Goal: Find specific page/section: Find specific page/section

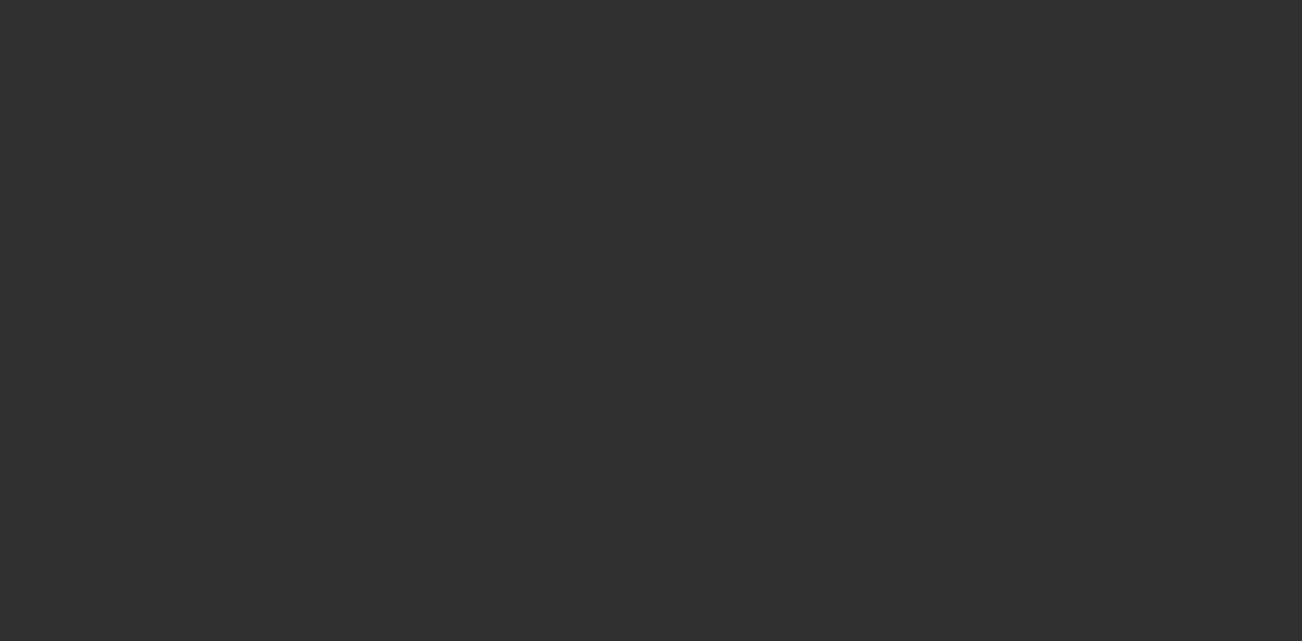
select select "10"
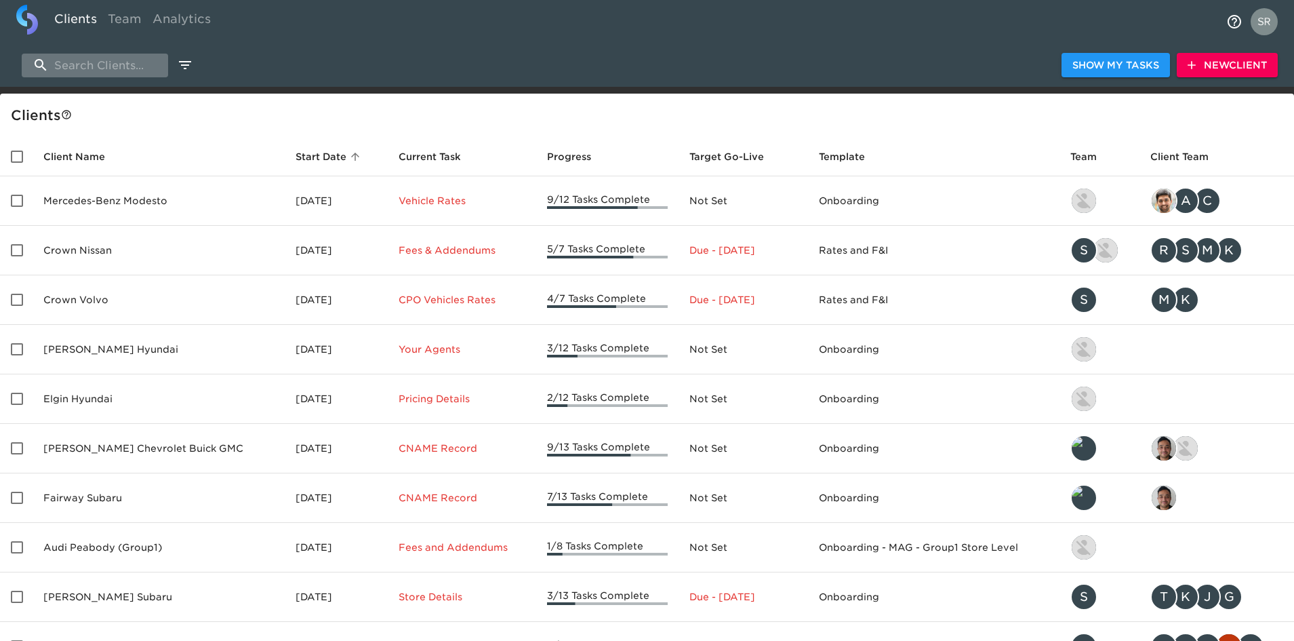
click at [134, 64] on input "search" at bounding box center [95, 66] width 146 height 24
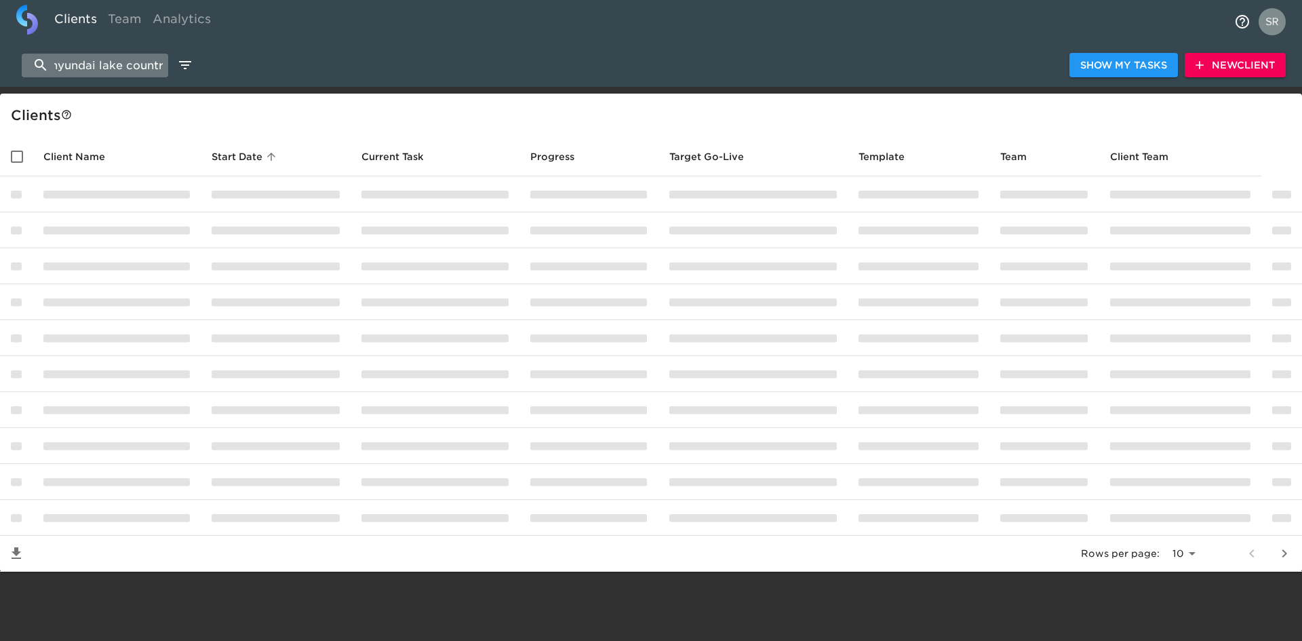
scroll to position [0, 10]
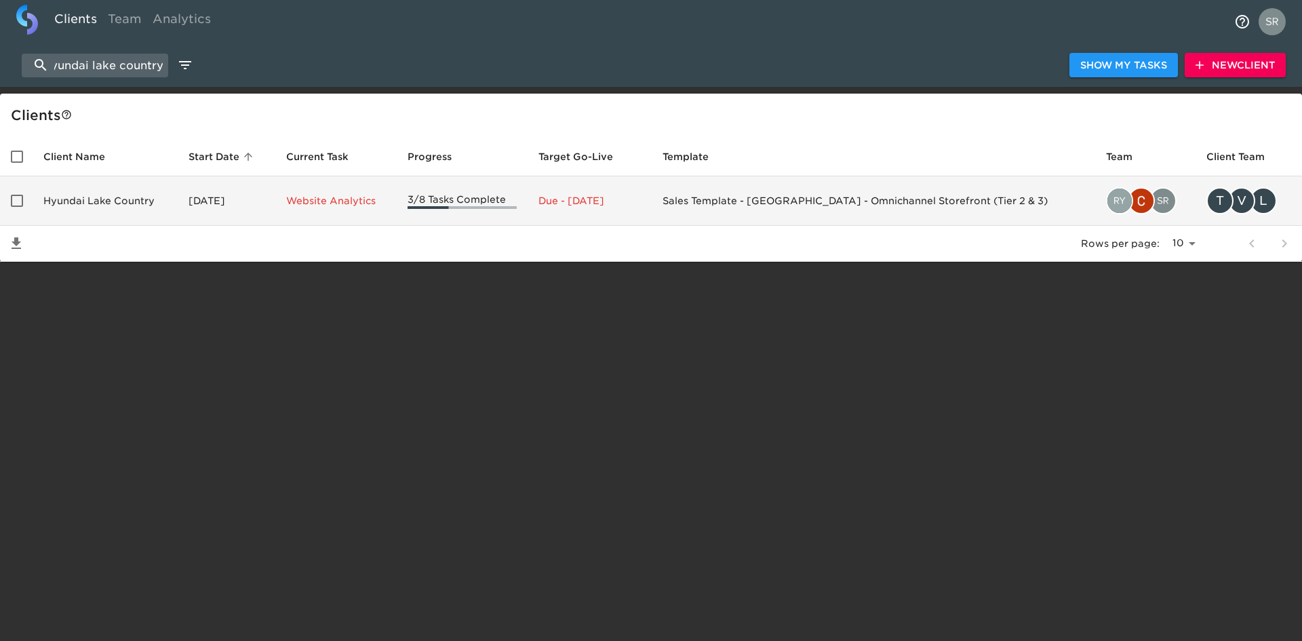
type input "hyundai lake country"
click at [128, 201] on td "Hyundai Lake Country" at bounding box center [105, 200] width 145 height 49
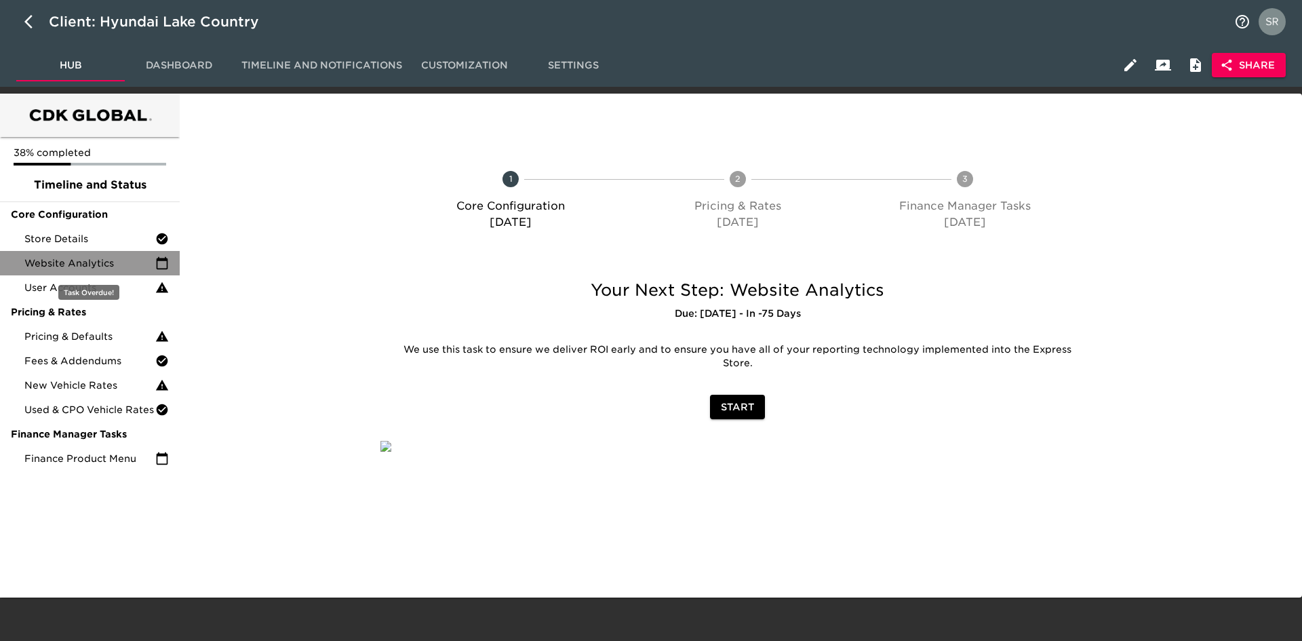
click at [98, 252] on div "Website Analytics" at bounding box center [90, 263] width 180 height 24
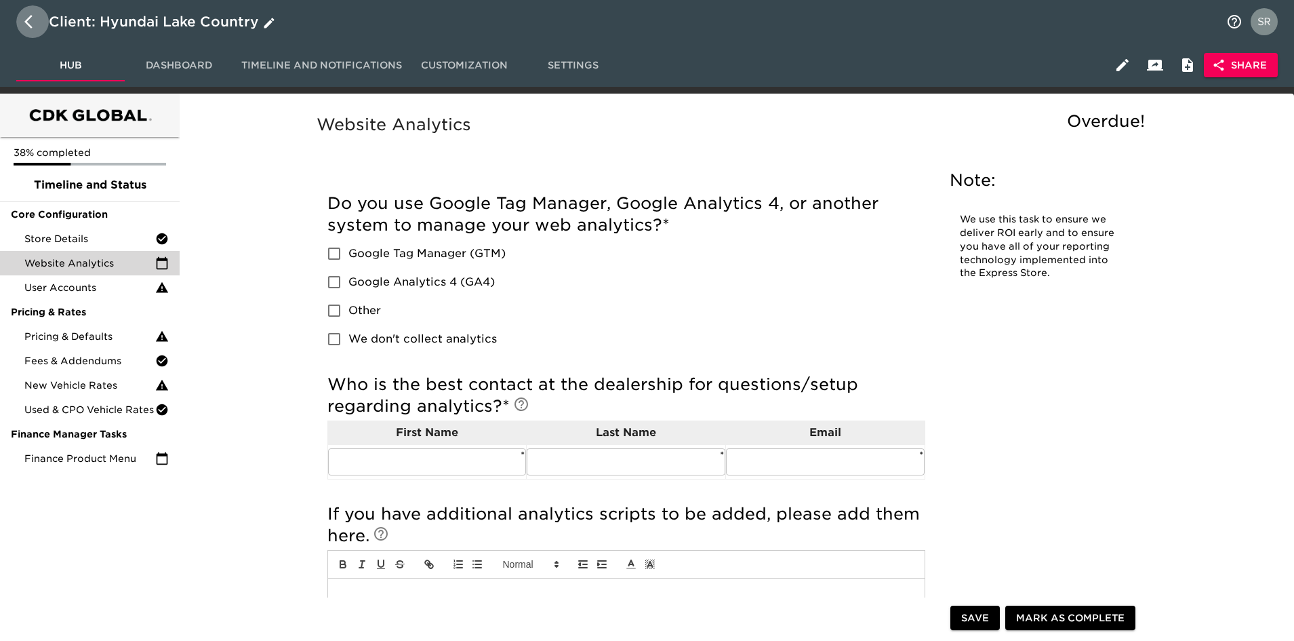
click at [28, 29] on icon "button" at bounding box center [32, 22] width 16 height 16
select select "10"
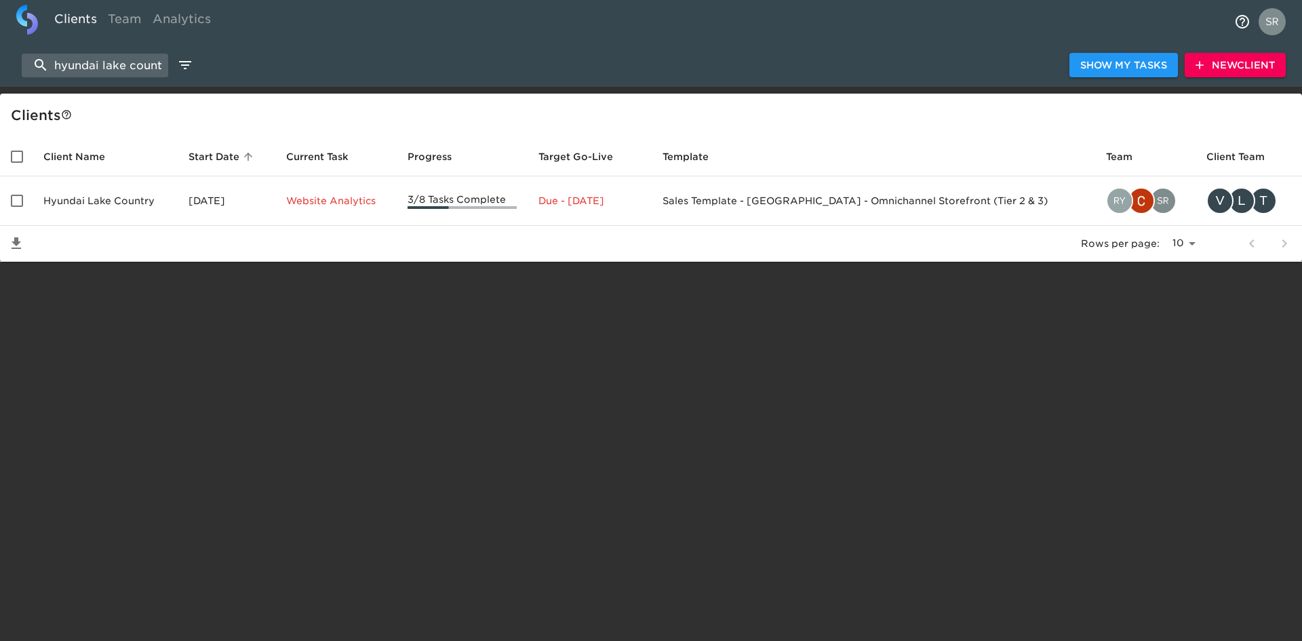
scroll to position [0, 10]
drag, startPoint x: 49, startPoint y: 68, endPoint x: 197, endPoint y: 71, distance: 147.8
click at [197, 71] on div "hyundai lake country Show My Tasks New Client" at bounding box center [651, 64] width 1302 height 43
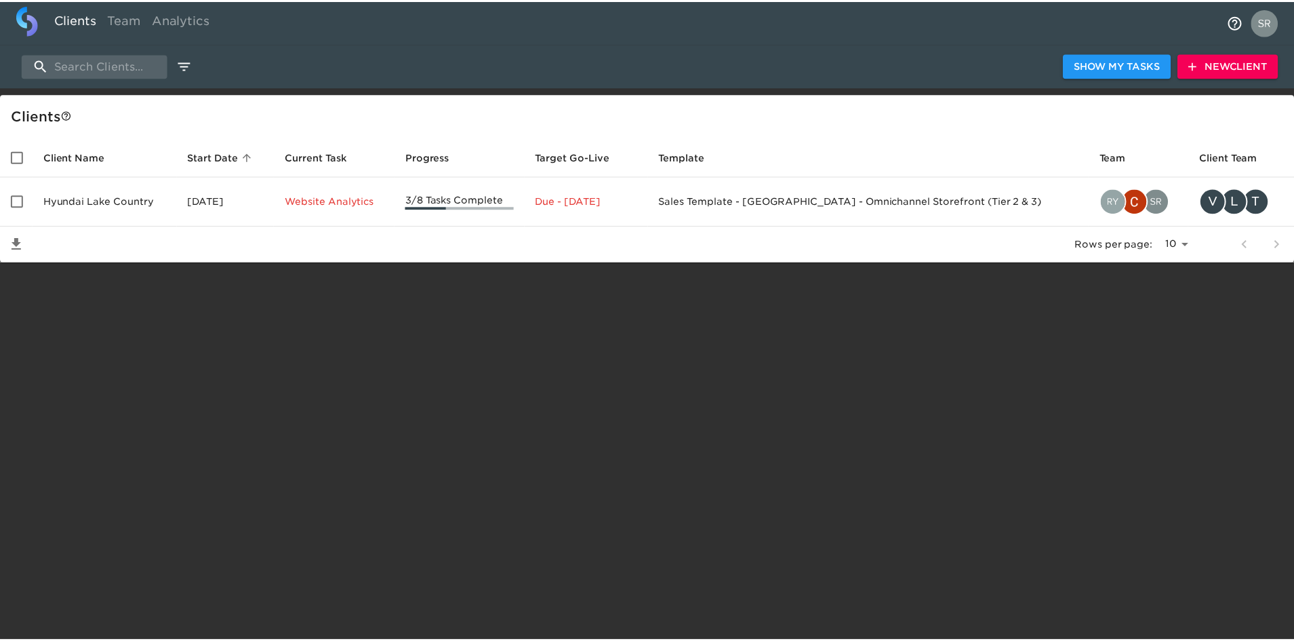
scroll to position [0, 0]
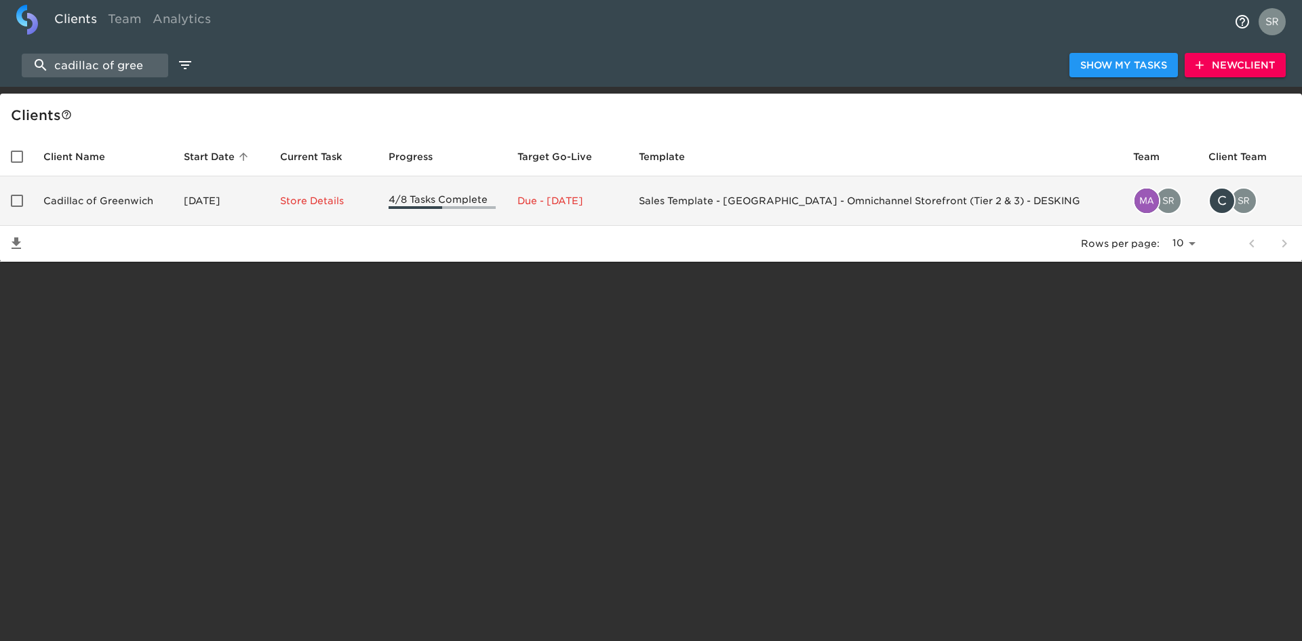
type input "cadillac of gree"
click at [90, 199] on td "Cadillac of Greenwich" at bounding box center [103, 200] width 140 height 49
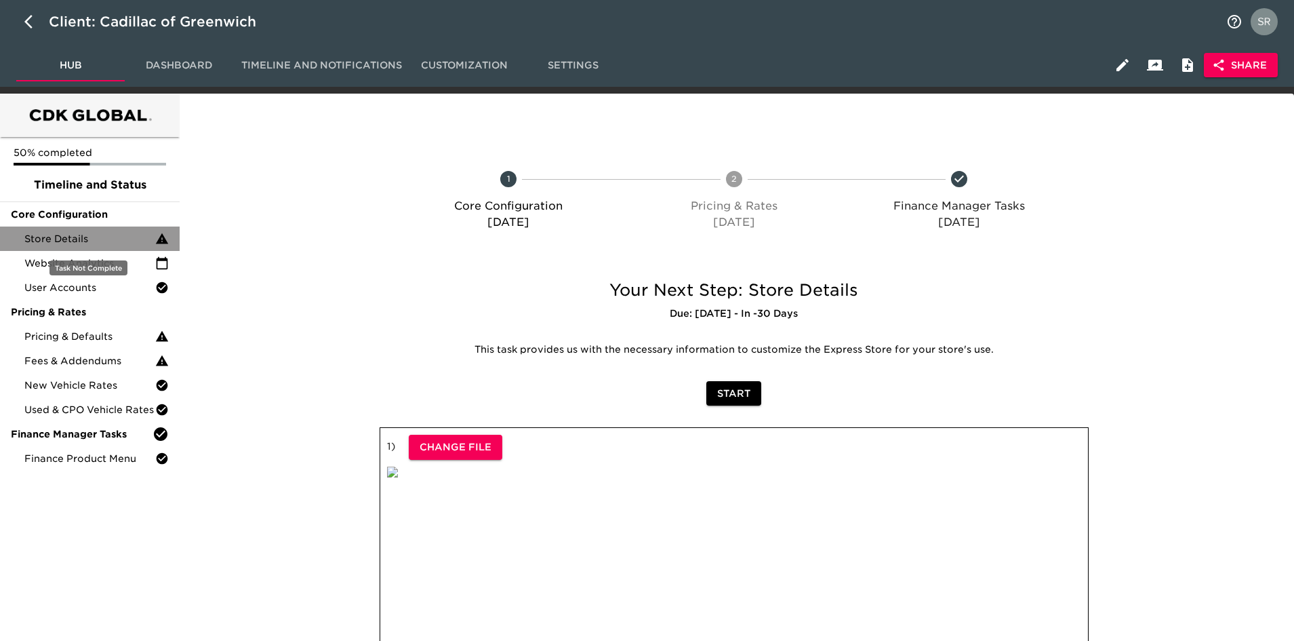
click at [94, 243] on span "Store Details" at bounding box center [89, 239] width 131 height 14
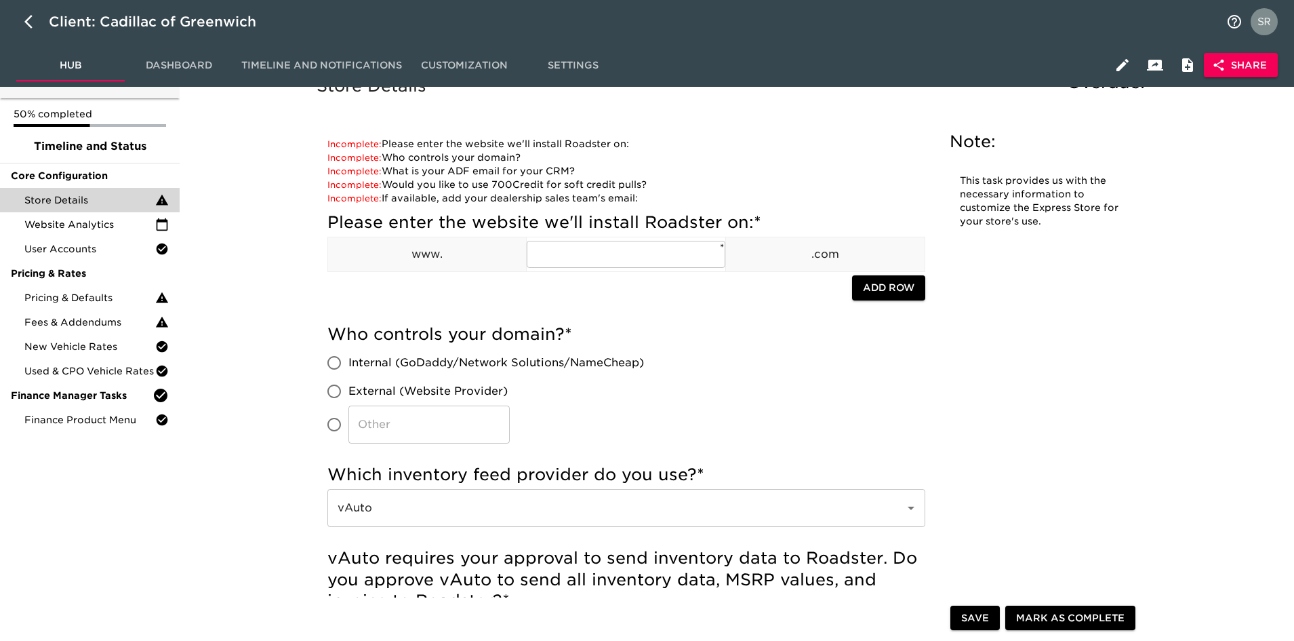
scroll to position [38, 0]
click at [78, 227] on span "Website Analytics" at bounding box center [89, 225] width 131 height 14
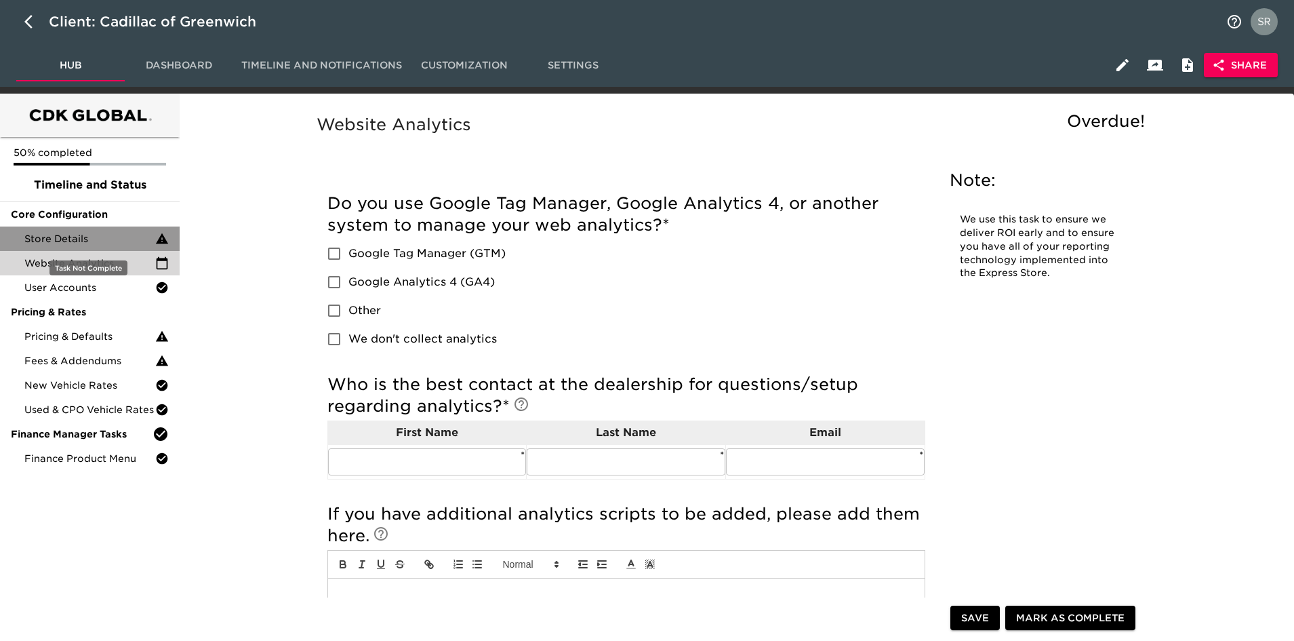
click at [85, 232] on span "Store Details" at bounding box center [89, 239] width 131 height 14
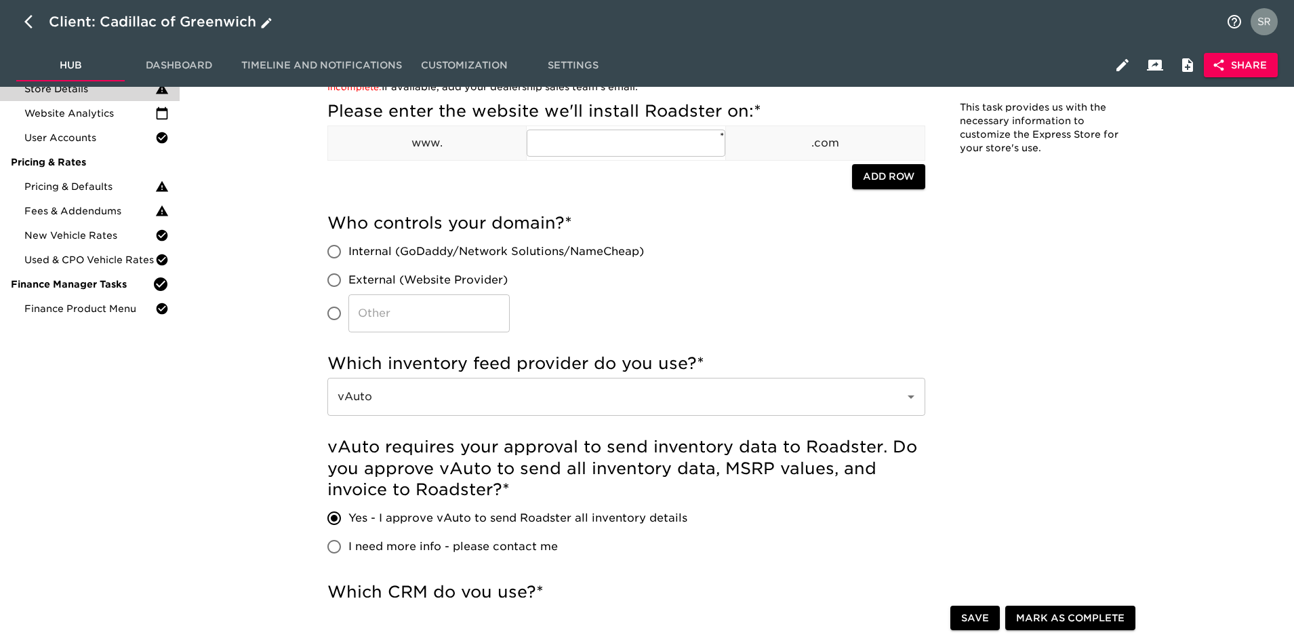
scroll to position [146, 0]
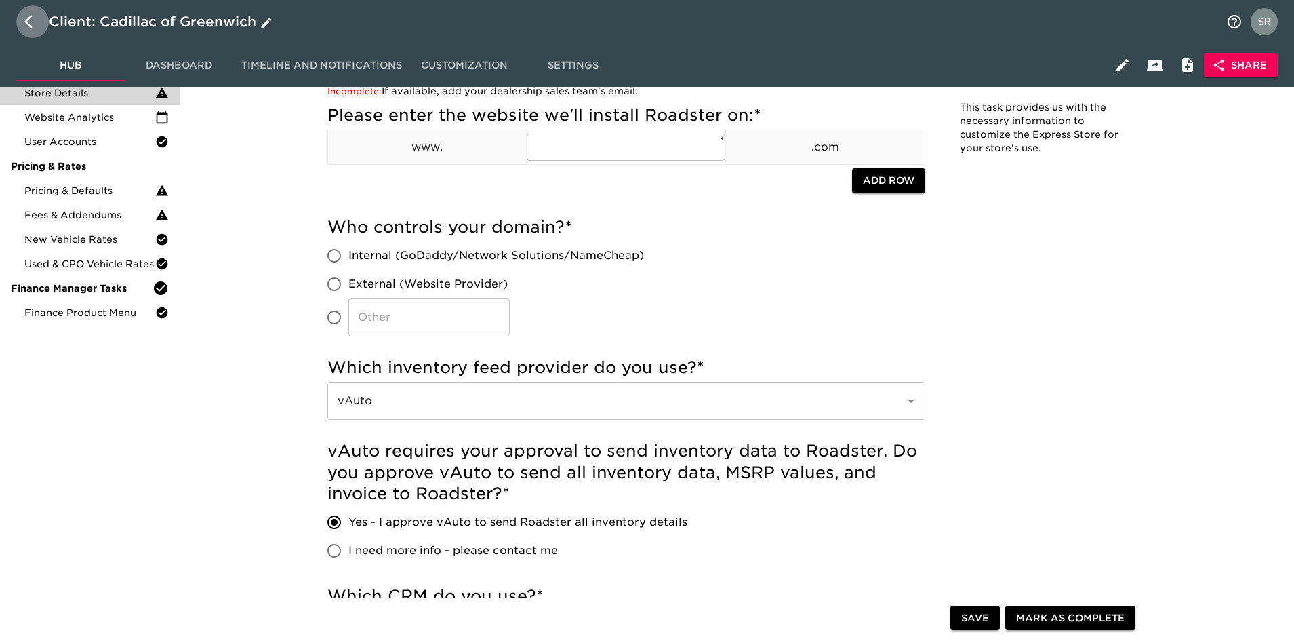
click at [35, 21] on icon "button" at bounding box center [32, 22] width 16 height 16
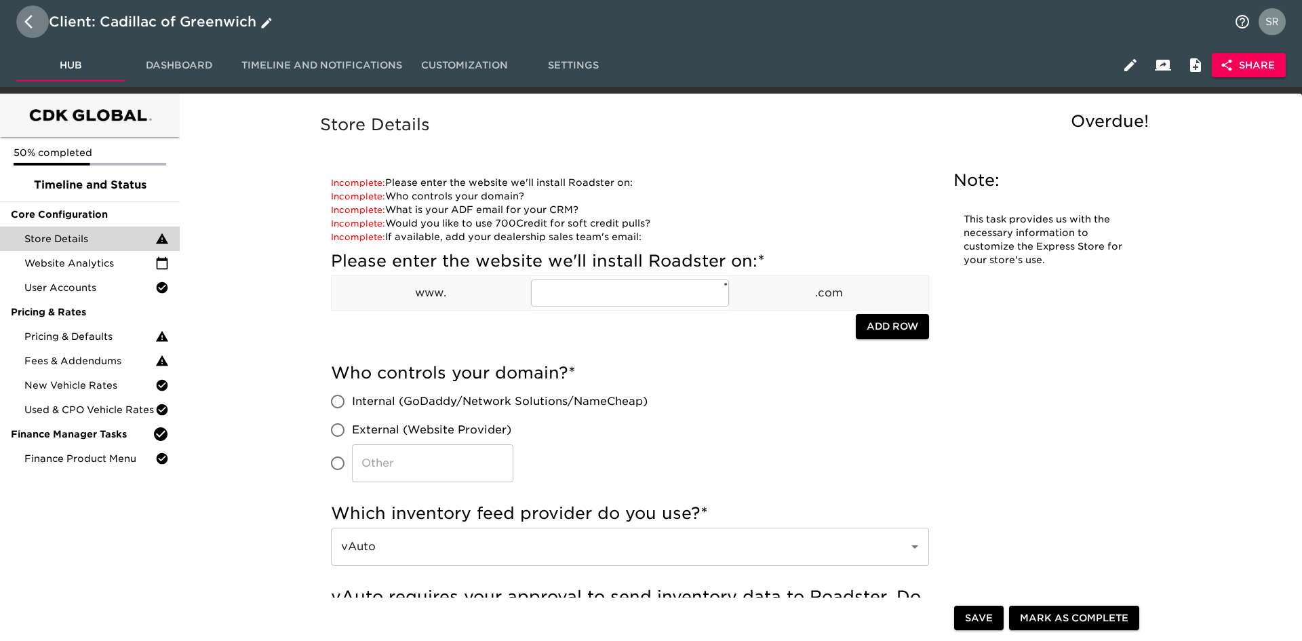
select select "10"
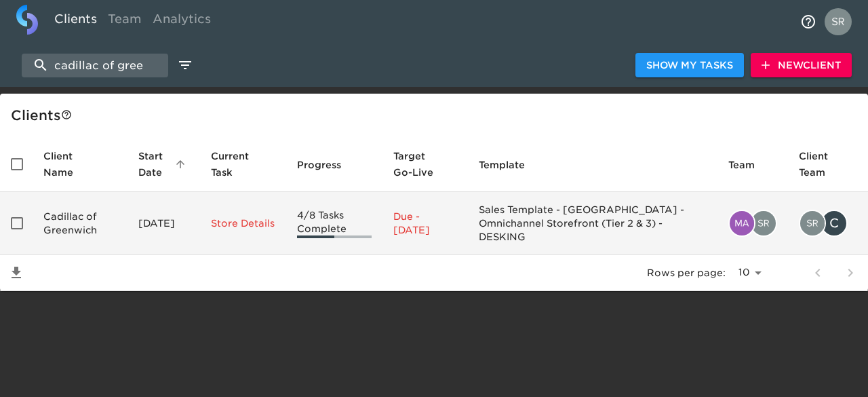
click at [84, 214] on td "Cadillac of Greenwich" at bounding box center [80, 223] width 95 height 63
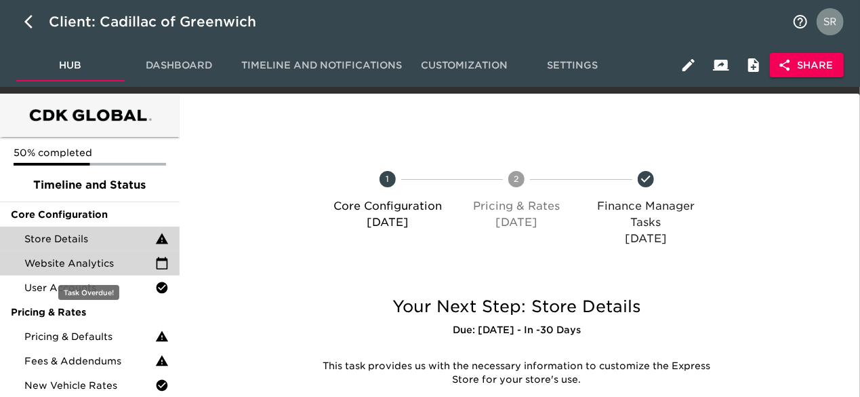
click at [121, 262] on span "Website Analytics" at bounding box center [89, 263] width 131 height 14
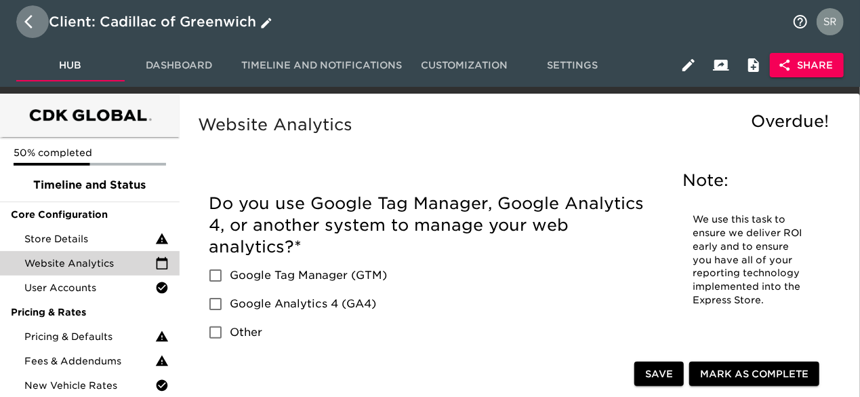
click at [26, 28] on icon "button" at bounding box center [32, 22] width 16 height 16
select select "10"
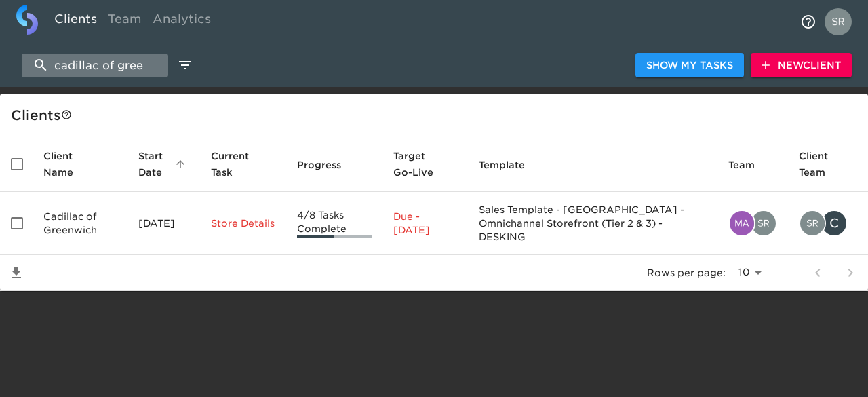
click at [151, 65] on input "cadillac of gree" at bounding box center [95, 66] width 146 height 24
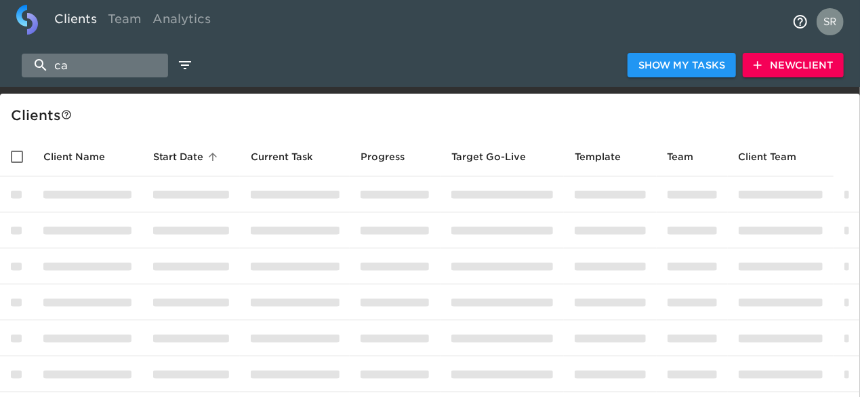
type input "c"
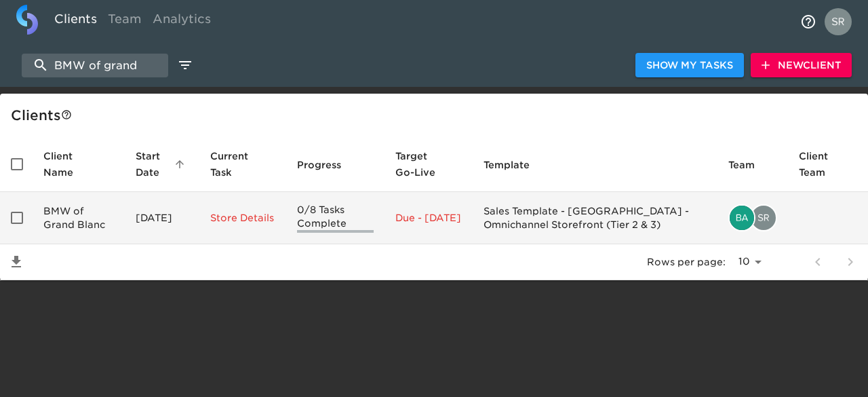
type input "BMW of grand"
click at [86, 211] on td "BMW of Grand Blanc" at bounding box center [79, 218] width 92 height 52
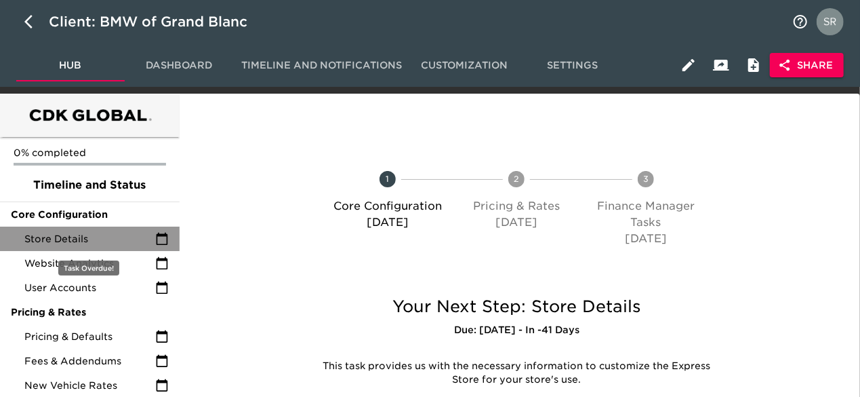
click at [90, 238] on span "Store Details" at bounding box center [89, 239] width 131 height 14
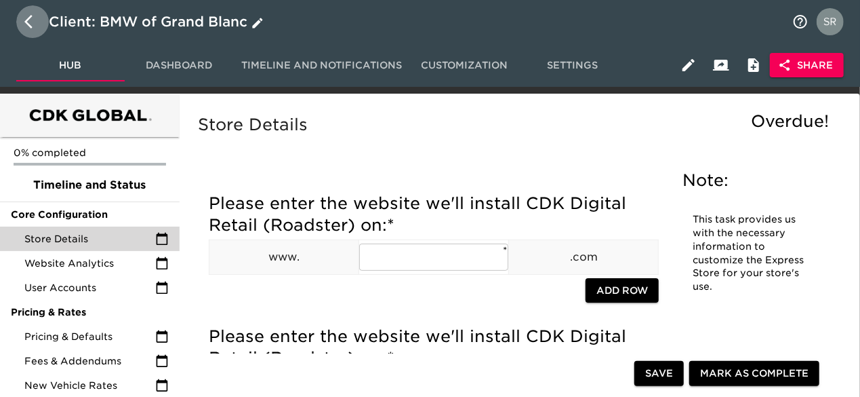
click at [22, 21] on button "button" at bounding box center [32, 21] width 33 height 33
select select "10"
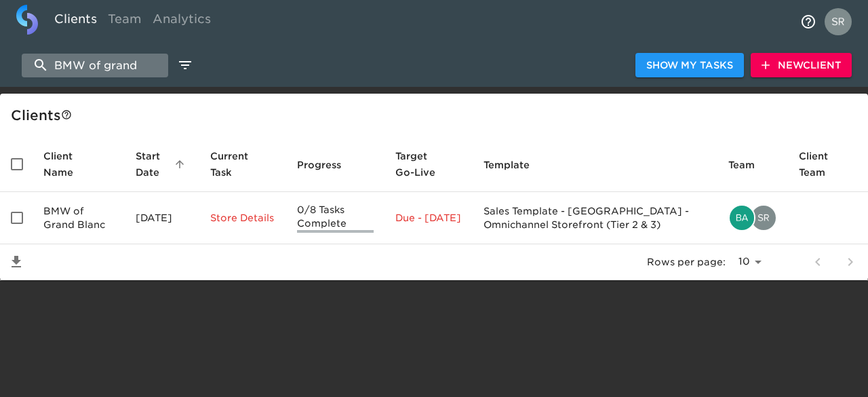
click at [144, 67] on input "BMW of grand" at bounding box center [95, 66] width 146 height 24
type input "B"
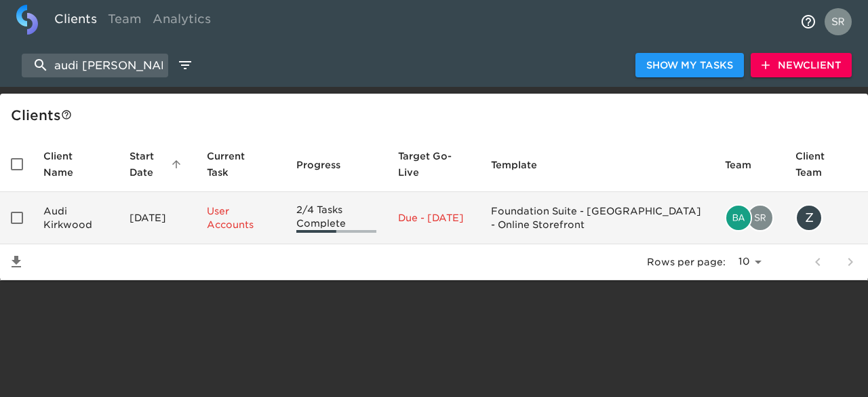
type input "audi [PERSON_NAME]"
click at [78, 226] on td "Audi Kirkwood" at bounding box center [76, 218] width 86 height 52
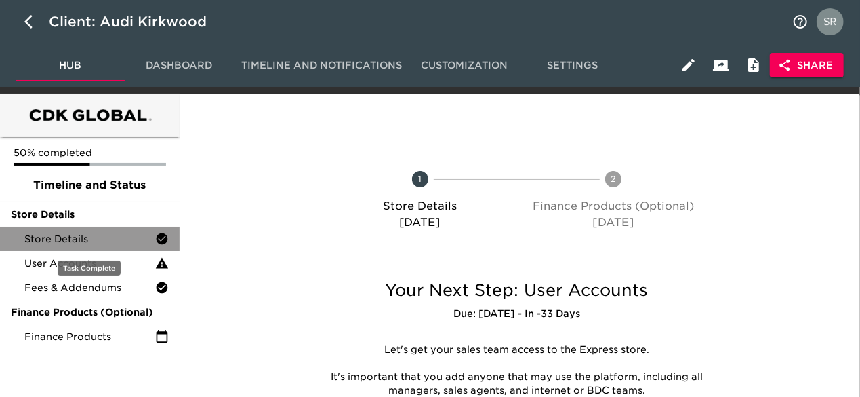
click at [79, 231] on div "Store Details" at bounding box center [90, 238] width 180 height 24
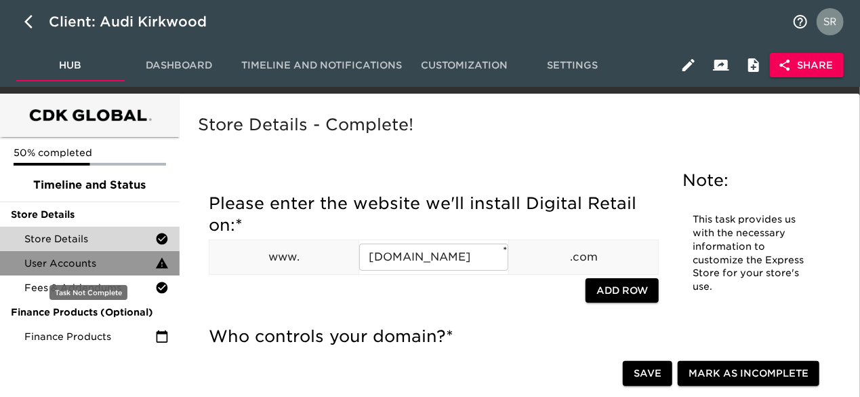
click at [95, 264] on span "User Accounts" at bounding box center [89, 263] width 131 height 14
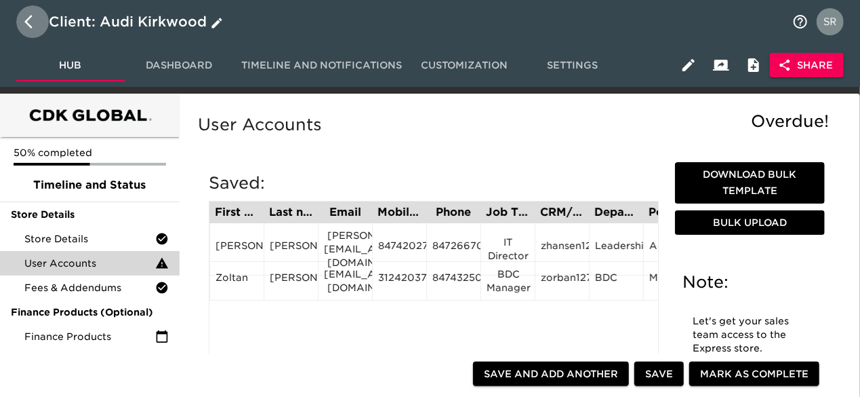
click at [30, 24] on icon "button" at bounding box center [32, 22] width 16 height 16
select select "10"
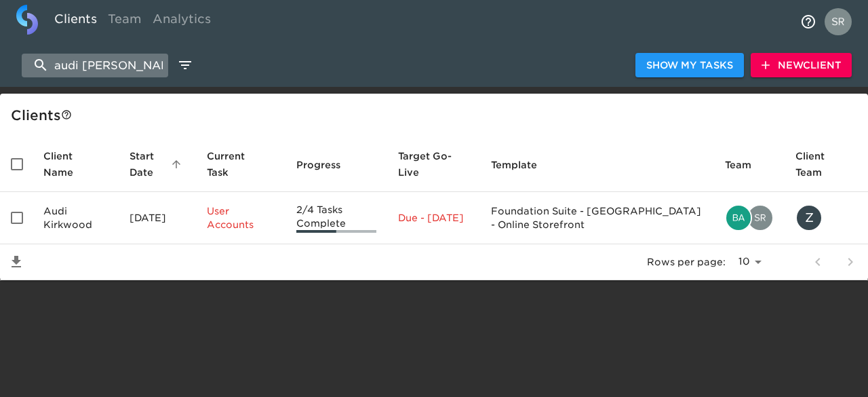
click at [117, 62] on input "audi [PERSON_NAME]" at bounding box center [95, 66] width 146 height 24
type input "a"
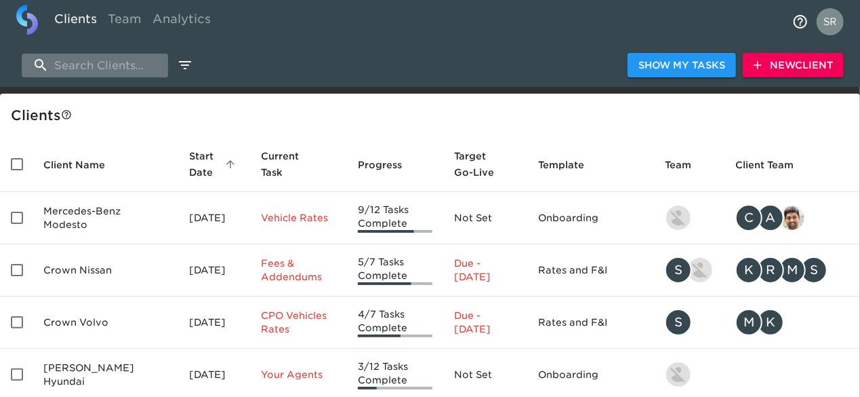
click at [100, 64] on input "search" at bounding box center [95, 66] width 146 height 24
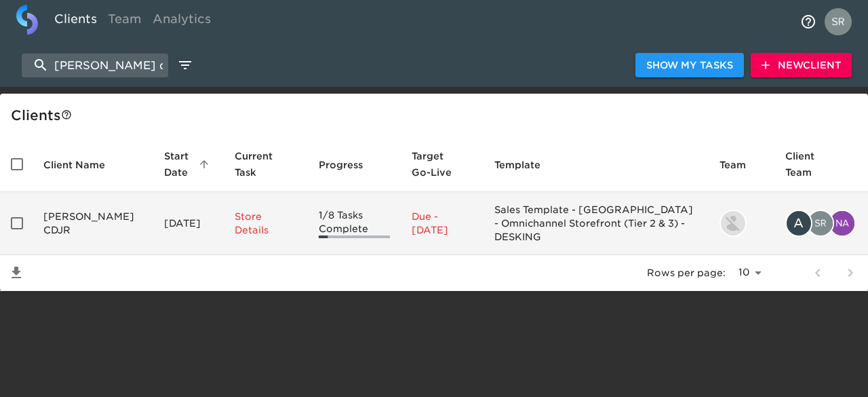
type input "[PERSON_NAME] cdjr"
click at [73, 211] on td "[PERSON_NAME] CDJR" at bounding box center [93, 223] width 121 height 63
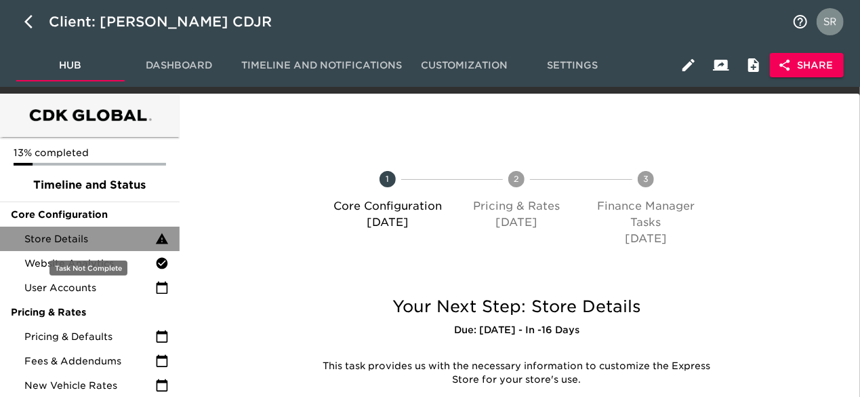
click at [73, 232] on span "Store Details" at bounding box center [89, 239] width 131 height 14
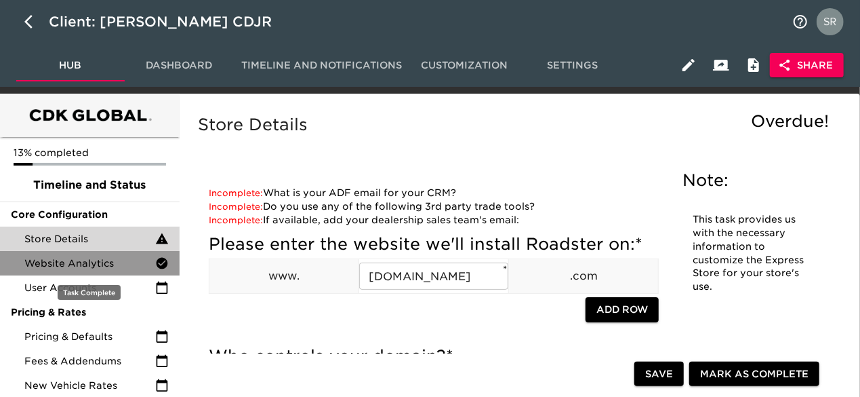
click at [30, 266] on span "Website Analytics" at bounding box center [89, 263] width 131 height 14
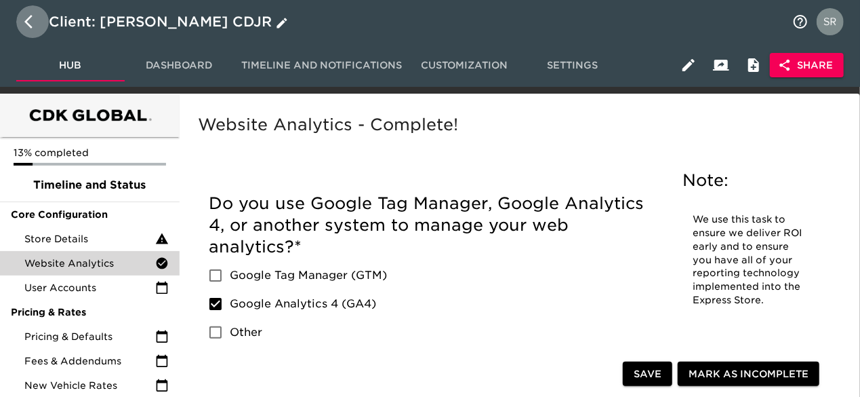
click at [37, 24] on icon "button" at bounding box center [32, 22] width 16 height 16
select select "10"
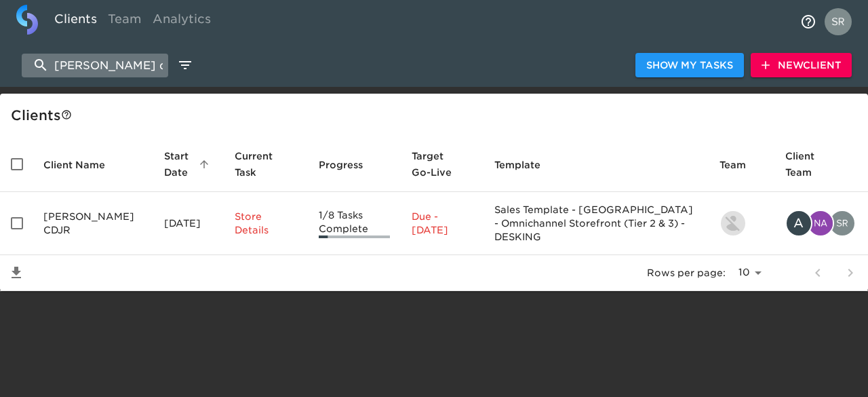
click at [127, 58] on input "[PERSON_NAME] cdjr" at bounding box center [95, 66] width 146 height 24
type input "r"
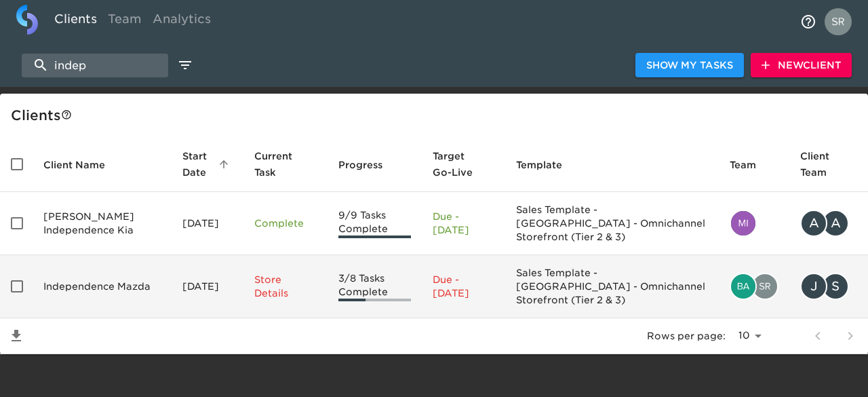
type input "indep"
click at [88, 277] on td "Independence Mazda" at bounding box center [102, 286] width 139 height 63
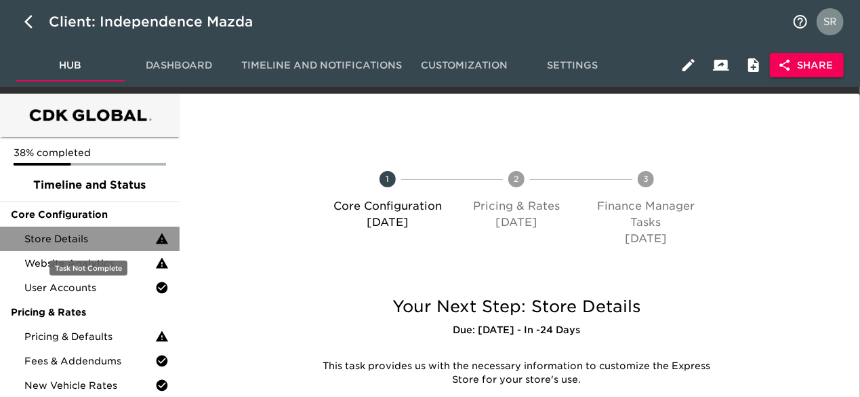
click at [83, 243] on span "Store Details" at bounding box center [89, 239] width 131 height 14
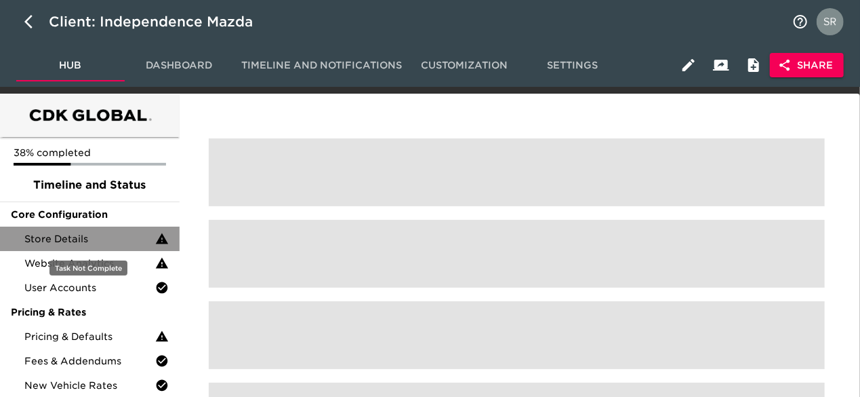
click at [84, 237] on span "Store Details" at bounding box center [89, 239] width 131 height 14
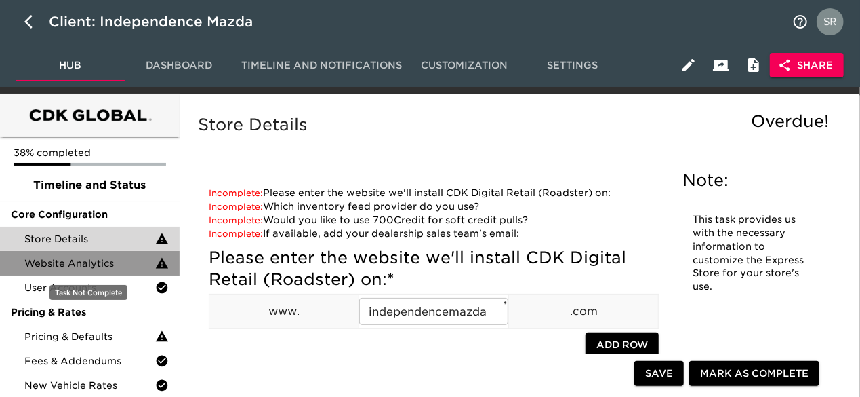
click at [98, 258] on span "Website Analytics" at bounding box center [89, 263] width 131 height 14
